Goal: Task Accomplishment & Management: Complete application form

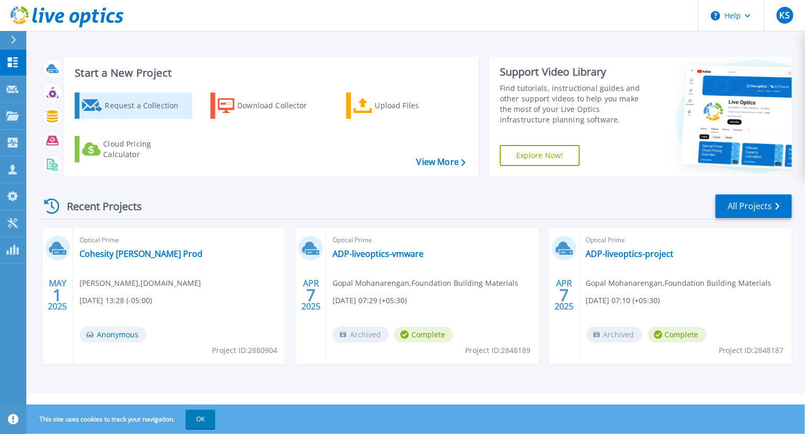
click at [162, 113] on div "Request a Collection" at bounding box center [147, 105] width 84 height 21
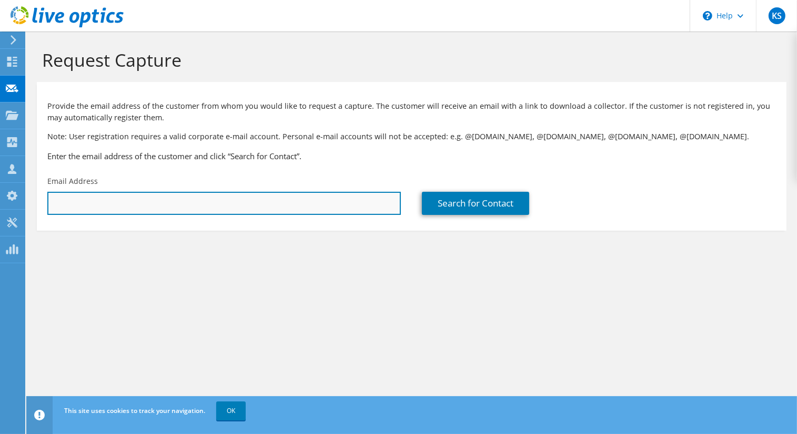
click at [270, 207] on input "text" at bounding box center [223, 203] width 353 height 23
type input "willtran@haeaus.com"
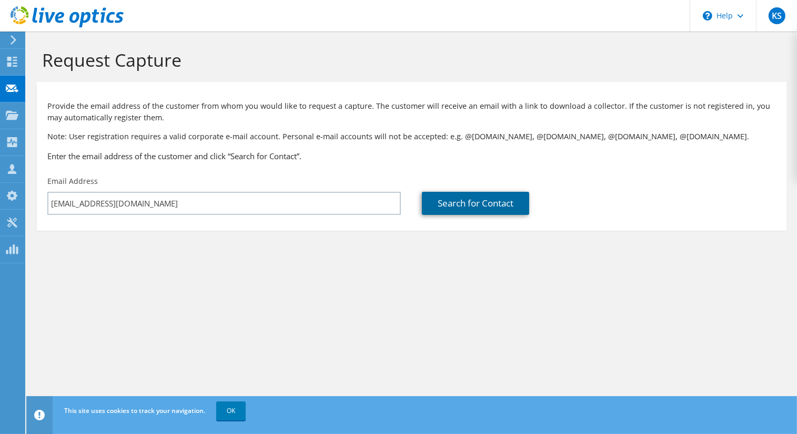
click at [480, 203] on link "Search for Contact" at bounding box center [475, 203] width 107 height 23
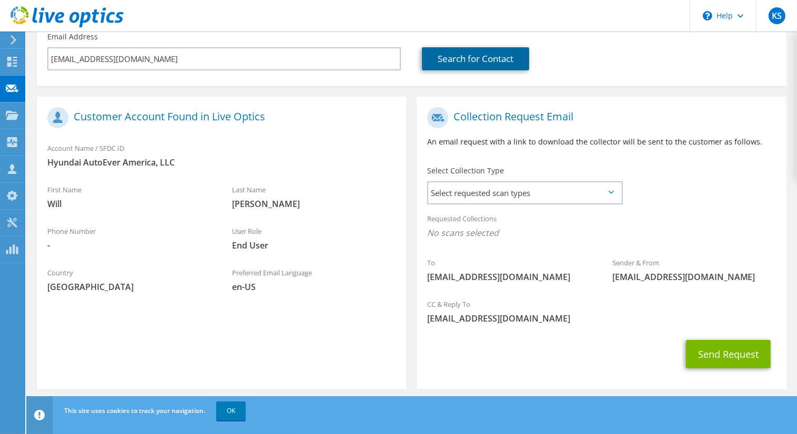
scroll to position [153, 0]
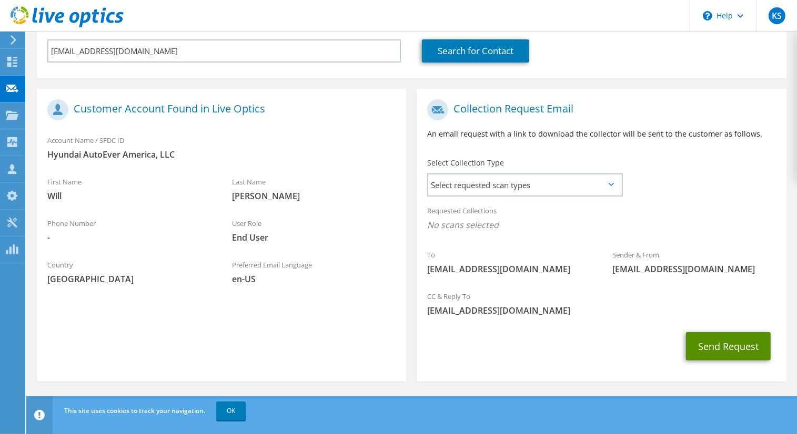
click at [717, 354] on button "Send Request" at bounding box center [728, 346] width 85 height 28
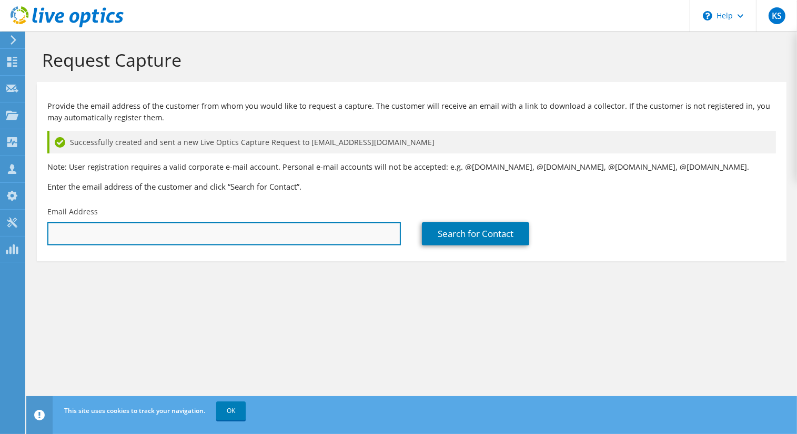
click at [319, 244] on input "text" at bounding box center [223, 233] width 353 height 23
type input "willtran@haeaus.com"
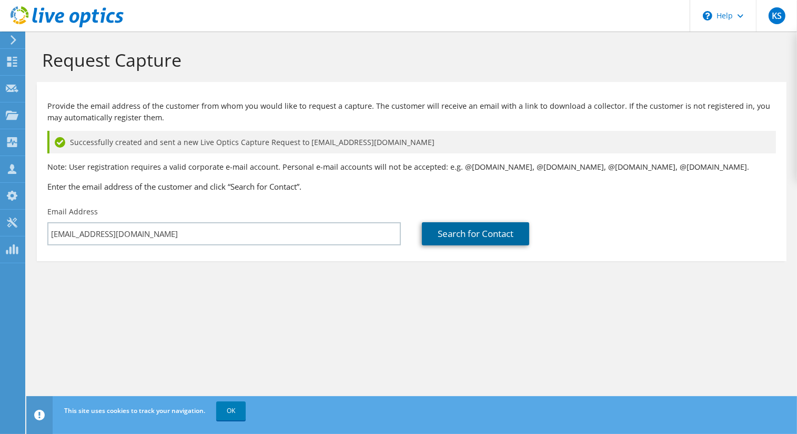
click at [438, 234] on link "Search for Contact" at bounding box center [475, 233] width 107 height 23
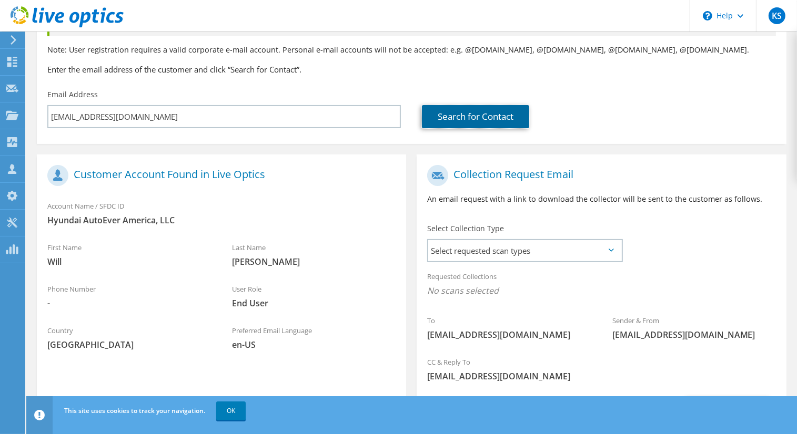
scroll to position [183, 0]
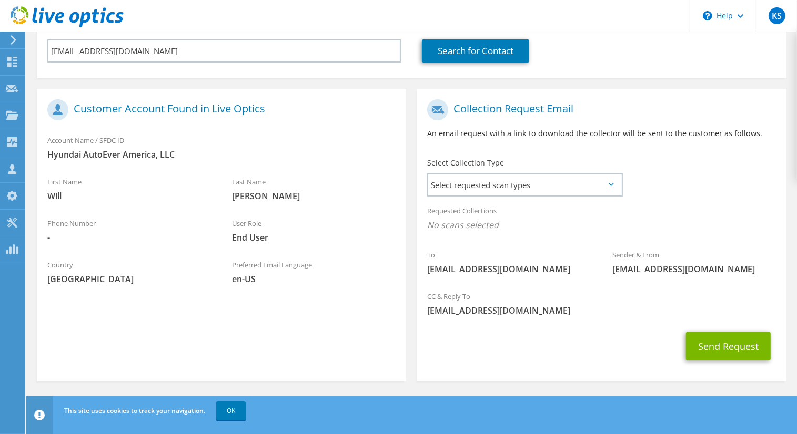
click at [612, 185] on icon at bounding box center [611, 184] width 5 height 3
click at [492, 184] on span "Select requested scan types" at bounding box center [524, 185] width 193 height 21
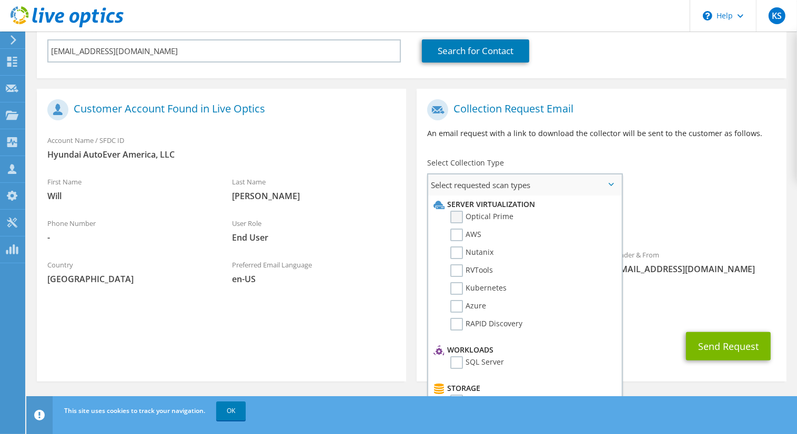
click at [456, 219] on label "Optical Prime" at bounding box center [481, 217] width 63 height 13
click at [0, 0] on input "Optical Prime" at bounding box center [0, 0] width 0 height 0
click at [456, 272] on label "RVTools" at bounding box center [471, 271] width 43 height 13
click at [0, 0] on input "RVTools" at bounding box center [0, 0] width 0 height 0
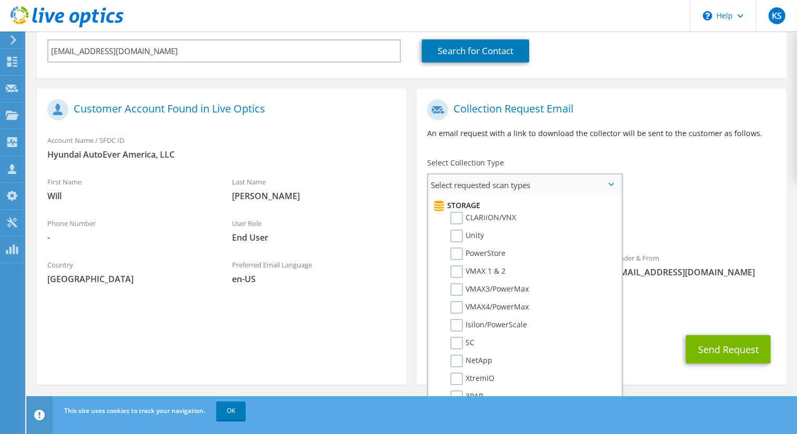
scroll to position [185, 0]
click at [457, 247] on label "PowerStore" at bounding box center [477, 252] width 55 height 13
click at [0, 0] on input "PowerStore" at bounding box center [0, 0] width 0 height 0
click at [457, 247] on label "PowerStore" at bounding box center [477, 252] width 55 height 13
click at [0, 0] on input "PowerStore" at bounding box center [0, 0] width 0 height 0
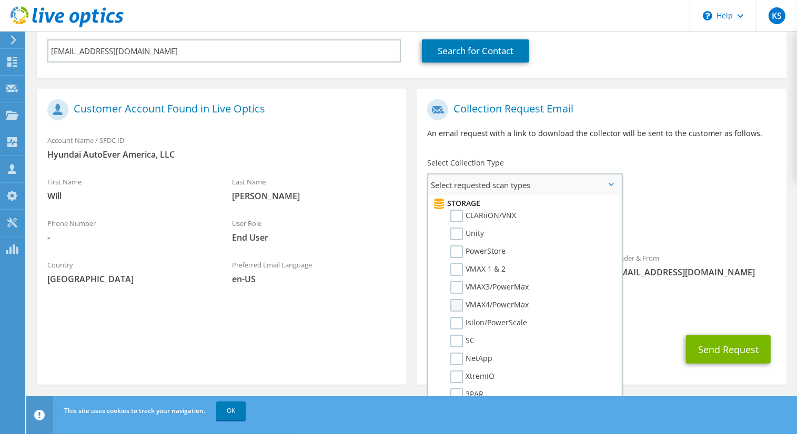
click at [457, 300] on label "VMAX4/PowerMax" at bounding box center [489, 305] width 78 height 13
click at [0, 0] on input "VMAX4/PowerMax" at bounding box center [0, 0] width 0 height 0
click at [457, 281] on label "VMAX3/PowerMax" at bounding box center [489, 287] width 78 height 13
click at [0, 0] on input "VMAX3/PowerMax" at bounding box center [0, 0] width 0 height 0
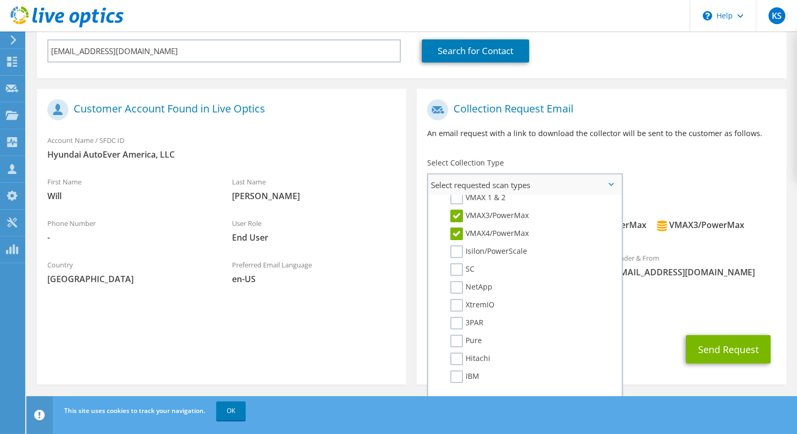
scroll to position [284, 0]
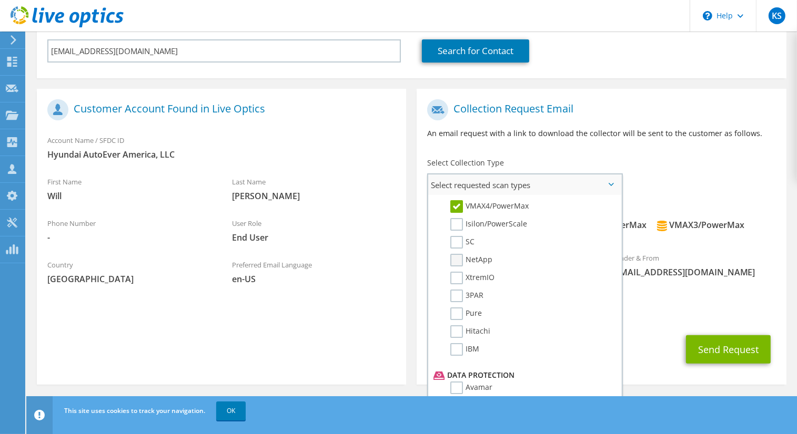
click at [462, 254] on label "NetApp" at bounding box center [471, 260] width 42 height 13
click at [0, 0] on input "NetApp" at bounding box center [0, 0] width 0 height 0
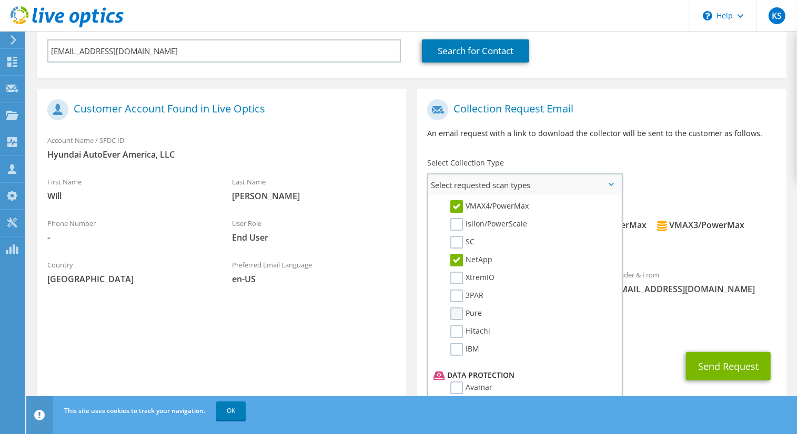
click at [450, 308] on label "Pure" at bounding box center [466, 314] width 32 height 13
click at [0, 0] on input "Pure" at bounding box center [0, 0] width 0 height 0
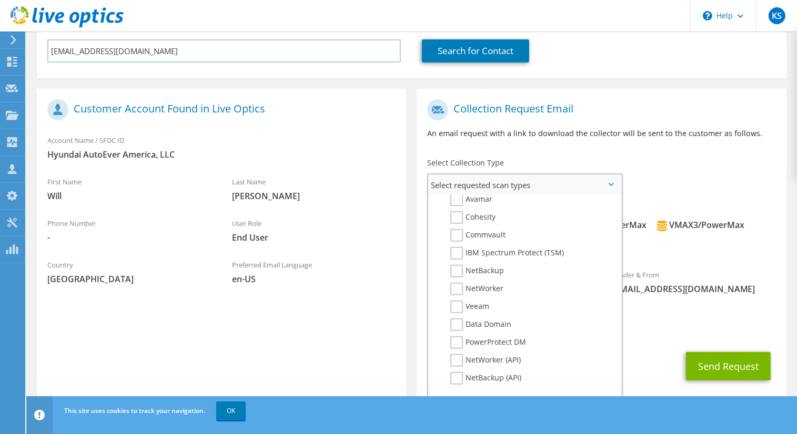
scroll to position [486, 0]
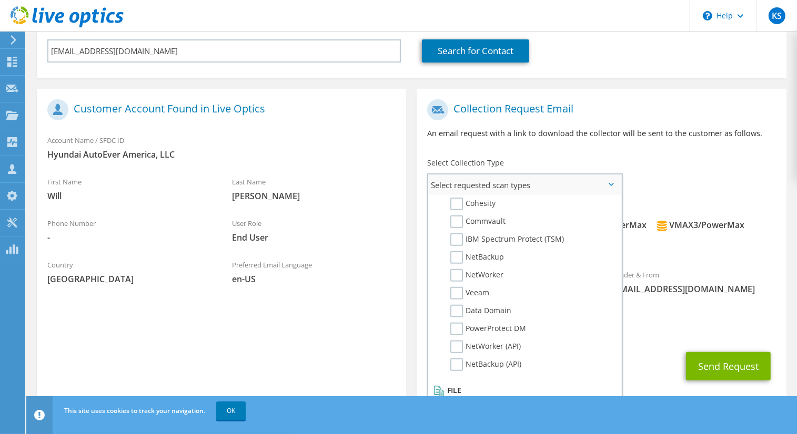
click at [460, 397] on label "Dossier" at bounding box center [471, 403] width 42 height 13
click at [0, 0] on input "Dossier" at bounding box center [0, 0] width 0 height 0
click at [726, 358] on button "Send Request" at bounding box center [728, 366] width 85 height 28
